Goal: Transaction & Acquisition: Purchase product/service

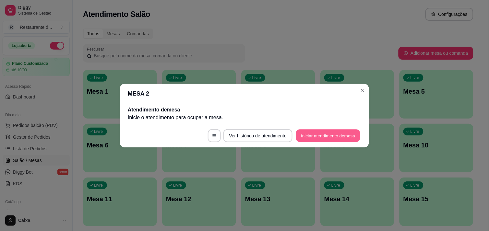
click at [322, 133] on button "Iniciar atendimento de mesa" at bounding box center [328, 135] width 64 height 13
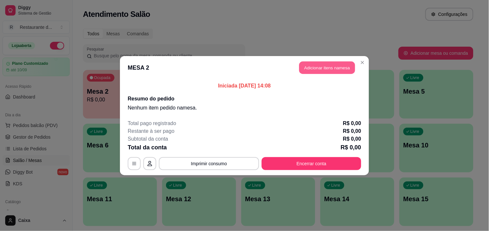
click at [326, 64] on button "Adicionar itens na mesa" at bounding box center [327, 67] width 56 height 13
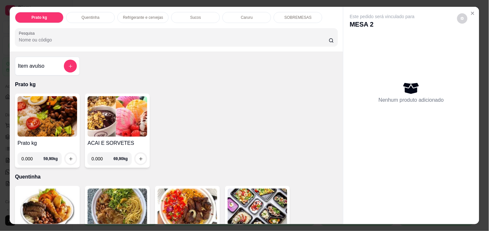
click at [31, 157] on input "0.000" at bounding box center [32, 158] width 22 height 13
type input "0.202"
click at [69, 156] on icon "increase-product-quantity" at bounding box center [70, 158] width 5 height 5
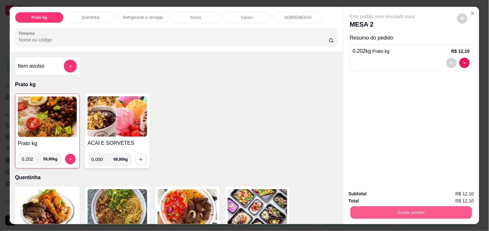
click at [419, 208] on button "Enviar pedido" at bounding box center [410, 212] width 121 height 13
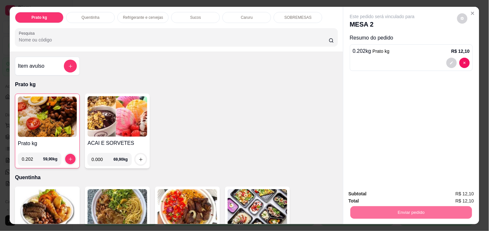
click at [398, 195] on button "Não registrar e enviar pedido" at bounding box center [389, 194] width 65 height 12
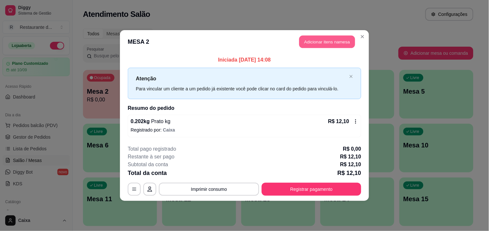
click at [326, 43] on button "Adicionar itens na mesa" at bounding box center [327, 42] width 56 height 13
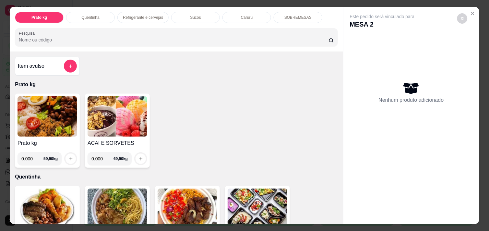
click at [101, 161] on input "0.000" at bounding box center [102, 158] width 22 height 13
click at [470, 11] on icon "Close" at bounding box center [472, 13] width 5 height 5
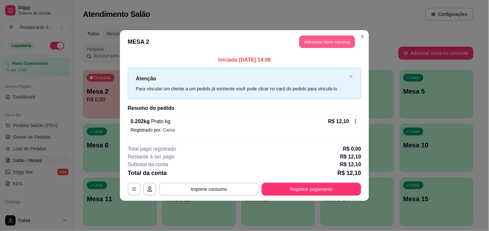
click at [330, 41] on button "Adicionar itens na mesa" at bounding box center [327, 42] width 56 height 13
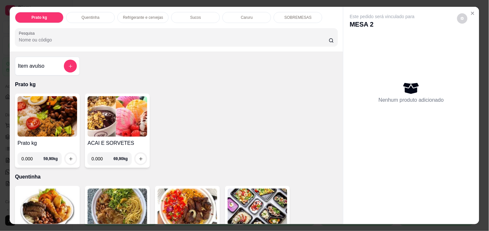
click at [101, 159] on input "0.000" at bounding box center [102, 158] width 22 height 13
type input "0.186"
click at [138, 157] on icon "increase-product-quantity" at bounding box center [140, 158] width 5 height 5
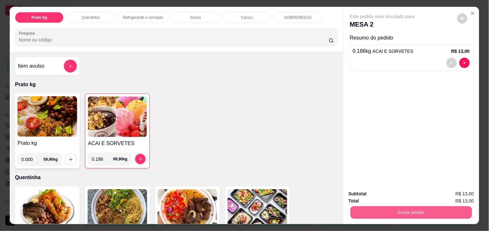
click at [389, 207] on button "Enviar pedido" at bounding box center [410, 212] width 121 height 13
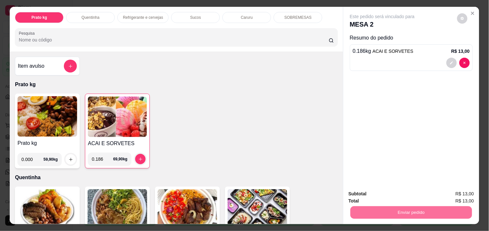
click at [383, 195] on button "Não registrar e enviar pedido" at bounding box center [389, 194] width 65 height 12
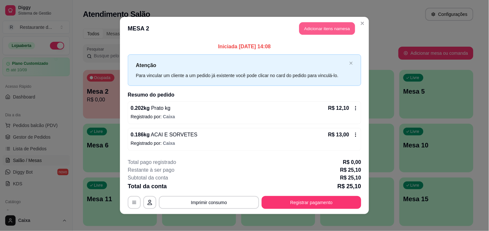
click at [314, 27] on button "Adicionar itens na mesa" at bounding box center [327, 28] width 56 height 13
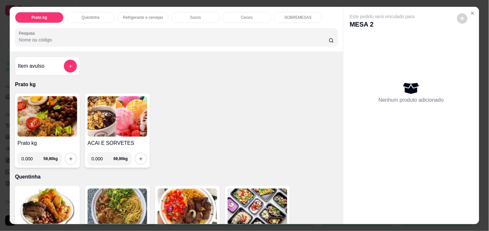
click at [99, 157] on input "0.000" at bounding box center [102, 158] width 22 height 13
type input "0.086"
click at [136, 156] on button "increase-product-quantity" at bounding box center [141, 159] width 10 height 10
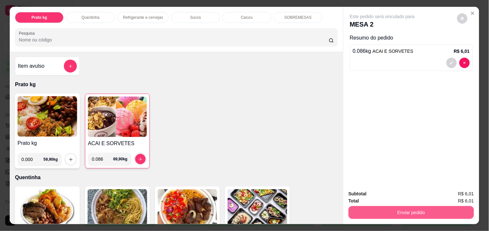
click at [376, 209] on button "Enviar pedido" at bounding box center [410, 212] width 125 height 13
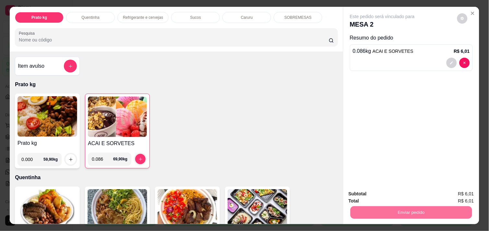
click at [379, 190] on button "Não registrar e enviar pedido" at bounding box center [389, 194] width 65 height 12
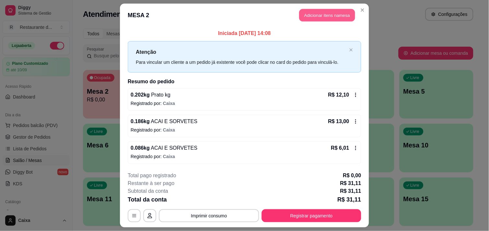
click at [336, 13] on button "Adicionar itens na mesa" at bounding box center [327, 15] width 56 height 13
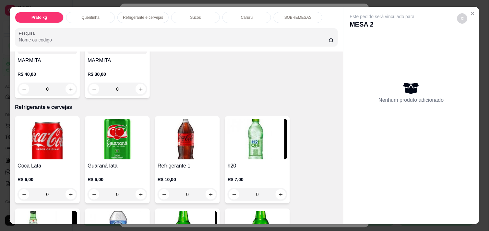
scroll to position [288, 0]
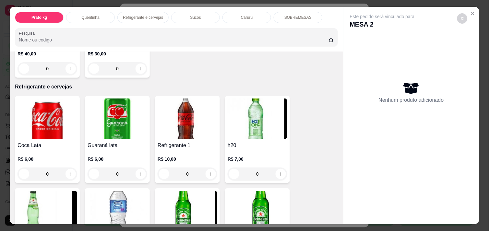
click at [121, 211] on img at bounding box center [117, 211] width 60 height 40
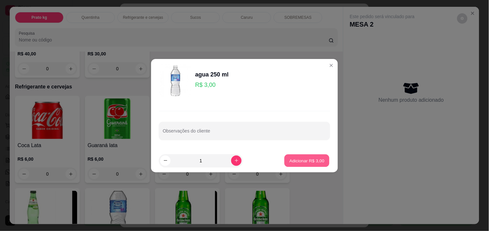
click at [309, 156] on button "Adicionar R$ 3,00" at bounding box center [306, 160] width 45 height 13
type input "1"
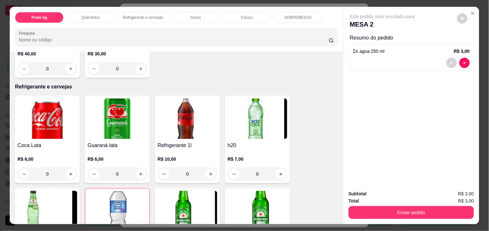
click at [385, 204] on div "Enviar pedido" at bounding box center [410, 211] width 125 height 15
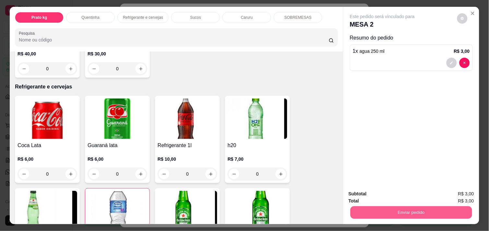
click at [381, 206] on button "Enviar pedido" at bounding box center [410, 212] width 121 height 13
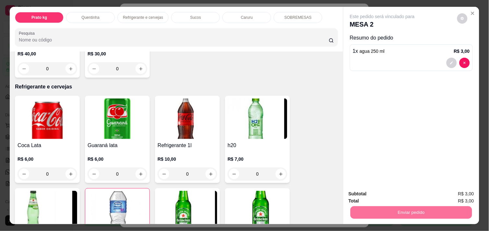
click at [376, 190] on button "Não registrar e enviar pedido" at bounding box center [389, 194] width 65 height 12
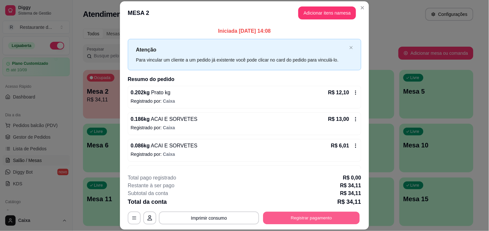
click at [315, 221] on button "Registrar pagamento" at bounding box center [311, 218] width 97 height 13
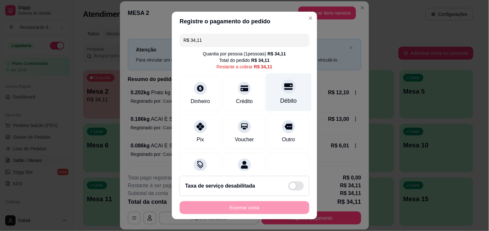
click at [280, 98] on div "Débito" at bounding box center [288, 101] width 17 height 8
type input "R$ 0,00"
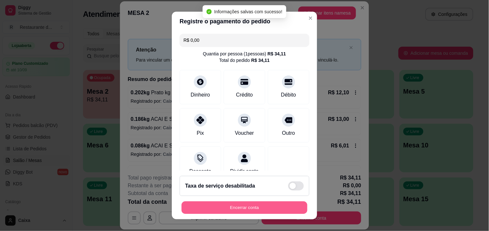
click at [254, 205] on button "Encerrar conta" at bounding box center [244, 208] width 126 height 13
